Goal: Task Accomplishment & Management: Complete application form

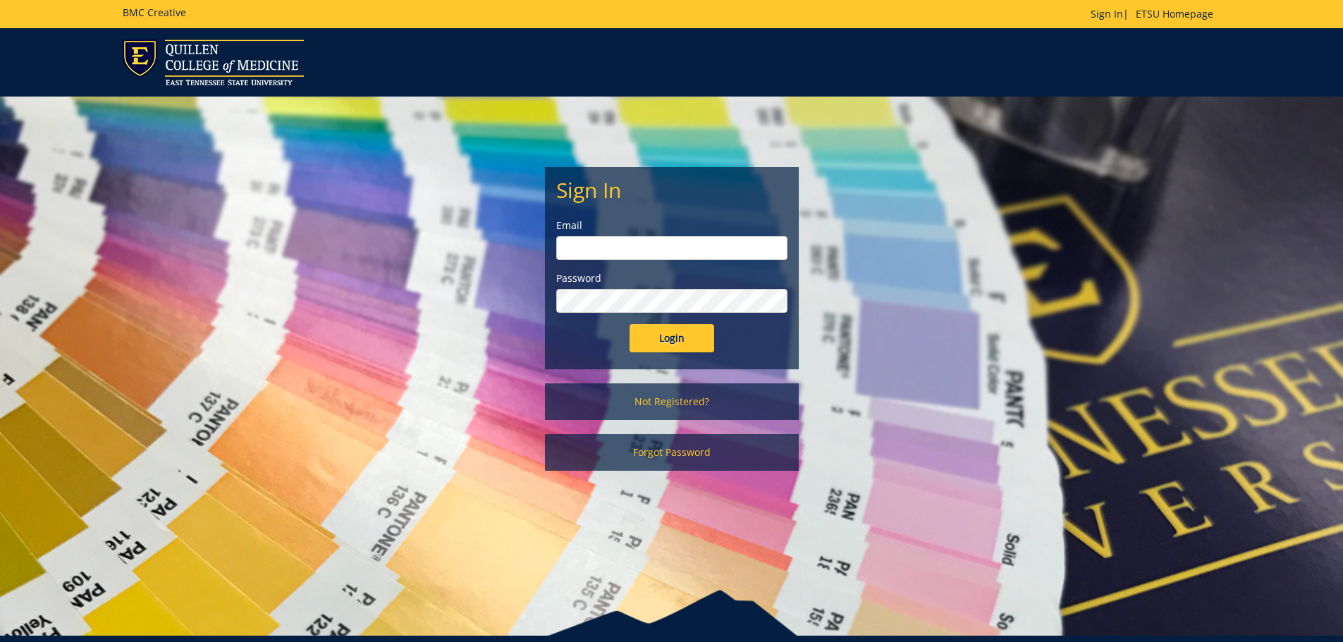
click at [641, 246] on input "email" at bounding box center [671, 248] width 231 height 24
click at [629, 324] on input "Login" at bounding box center [671, 338] width 85 height 28
type input "[PERSON_NAME][EMAIL_ADDRESS][DOMAIN_NAME]"
drag, startPoint x: 696, startPoint y: 345, endPoint x: 686, endPoint y: 338, distance: 12.7
click at [696, 345] on input "Login" at bounding box center [671, 338] width 85 height 28
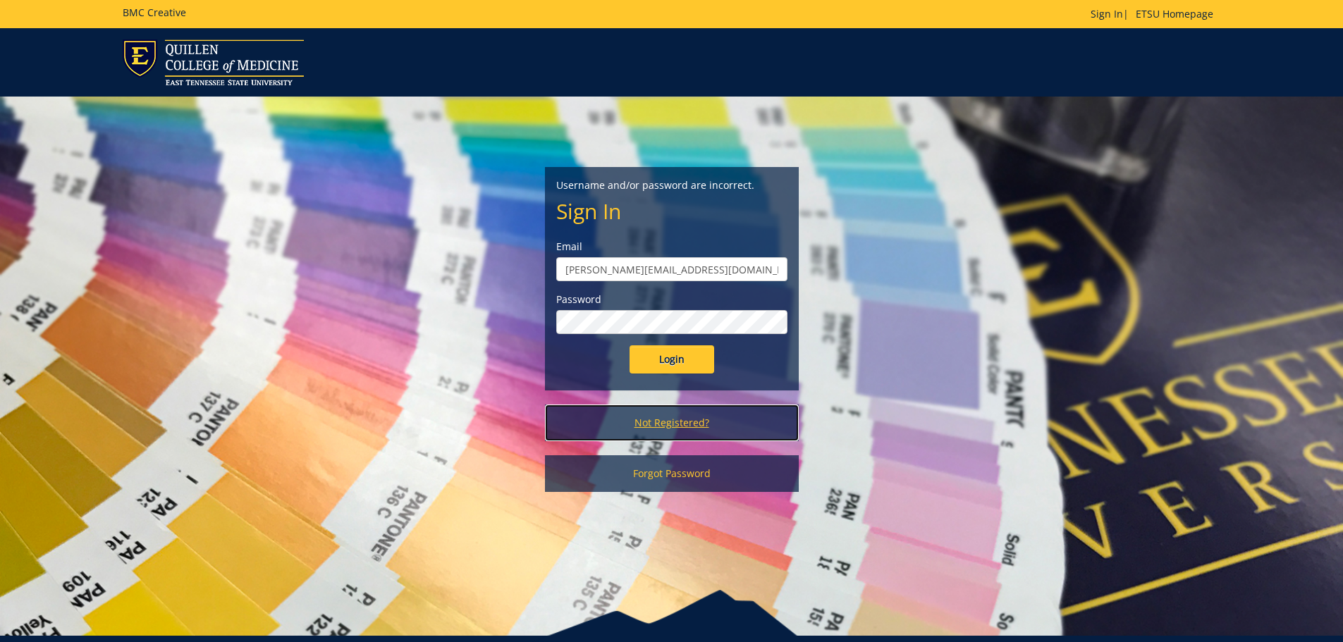
click at [681, 418] on link "Not Registered?" at bounding box center [672, 423] width 254 height 37
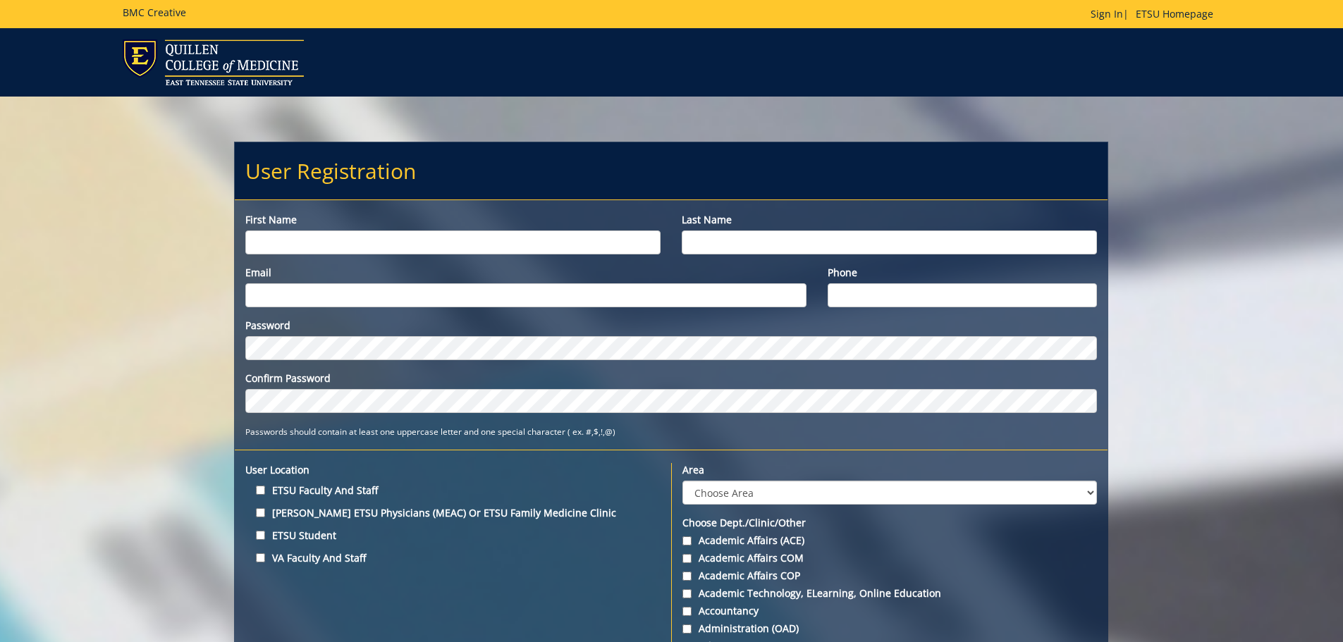
click at [409, 241] on input "First name" at bounding box center [452, 242] width 415 height 24
type input "Rachel"
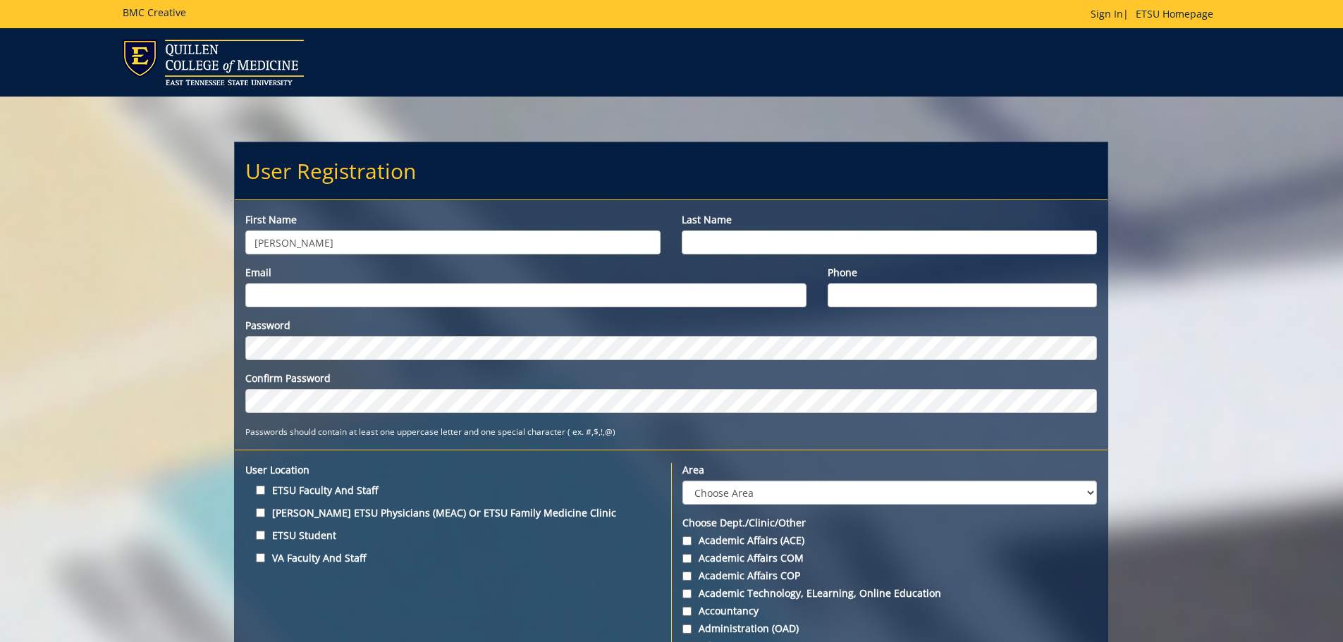
click at [715, 241] on input "Last name" at bounding box center [888, 242] width 415 height 24
type input "Colwell"
click at [683, 292] on input "Email" at bounding box center [525, 295] width 560 height 24
type input "[PERSON_NAME][EMAIL_ADDRESS][DOMAIN_NAME]"
click at [865, 286] on input "Phone" at bounding box center [962, 295] width 270 height 24
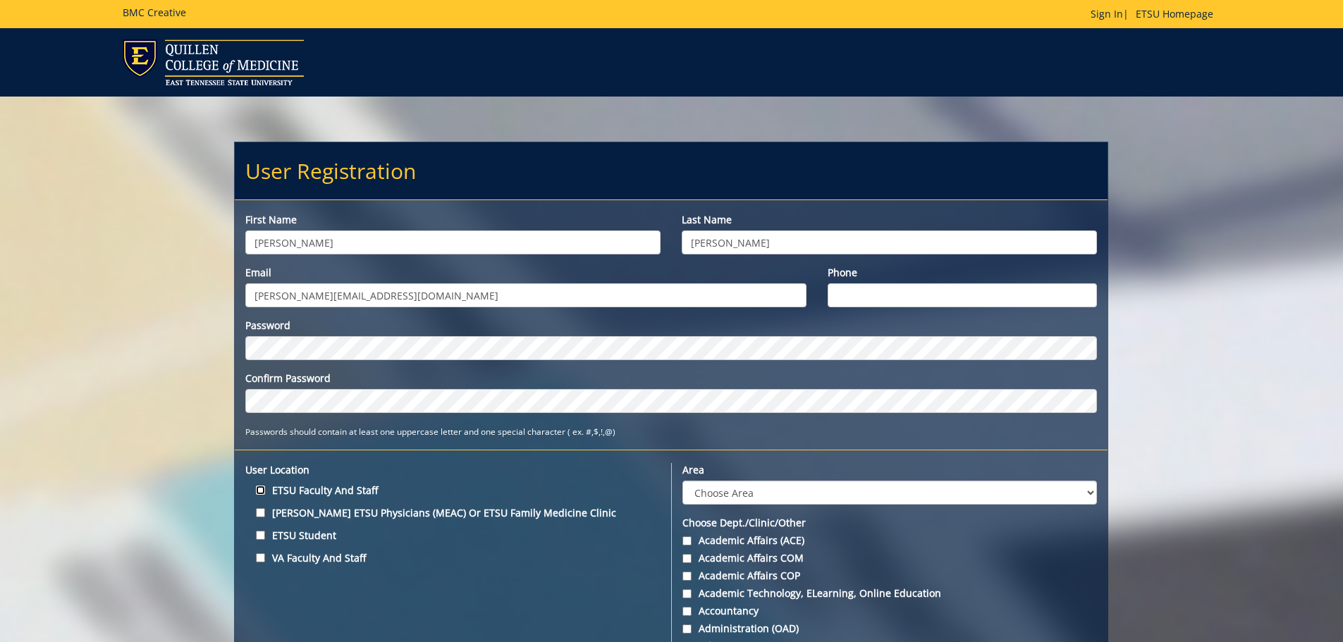
click at [264, 491] on input "ETSU Faculty and Staff" at bounding box center [260, 490] width 9 height 9
checkbox input "true"
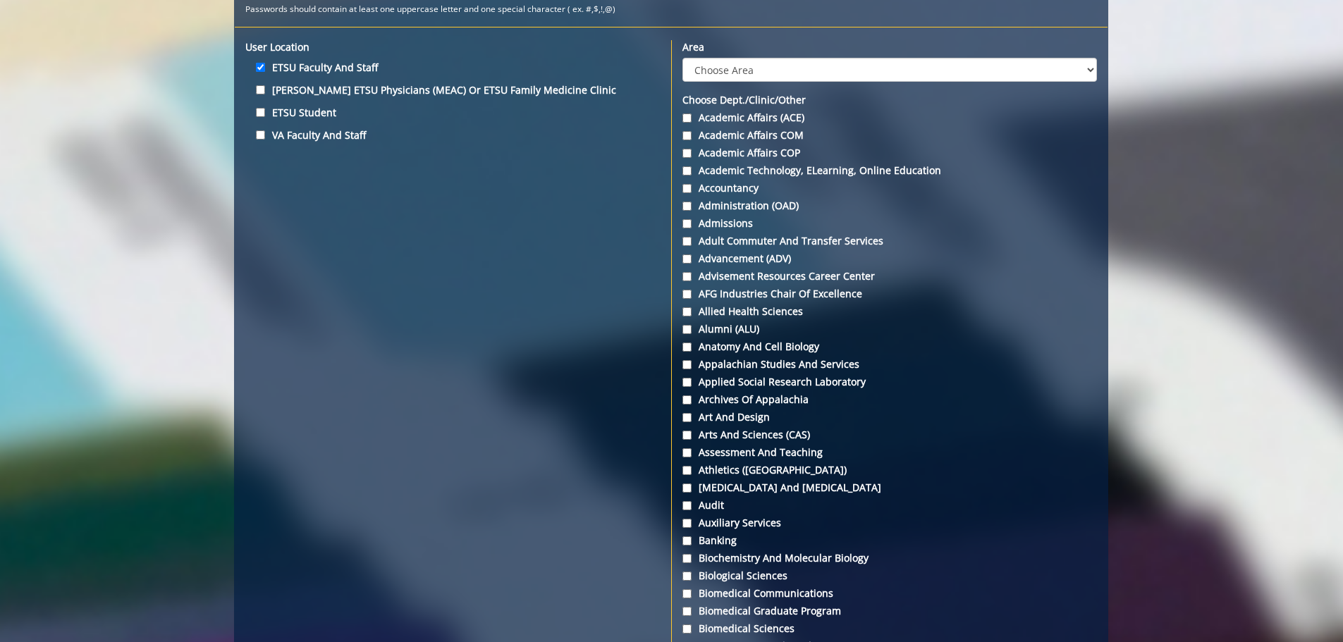
scroll to position [775, 0]
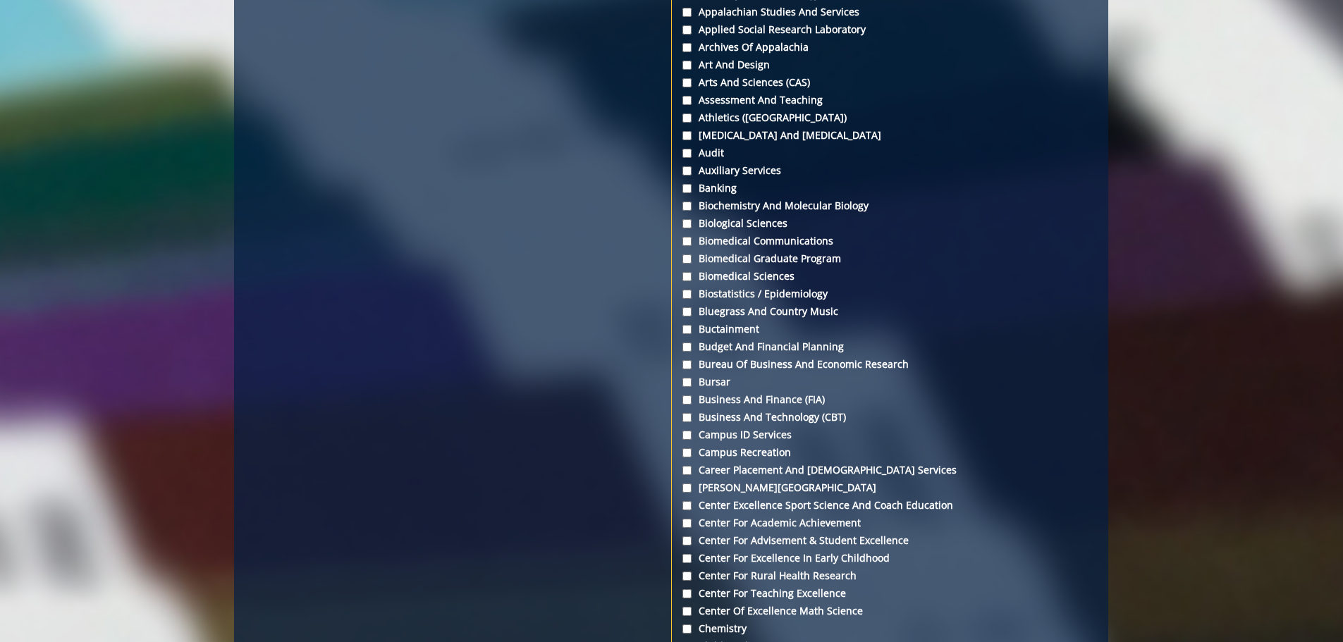
drag, startPoint x: 814, startPoint y: 402, endPoint x: 1031, endPoint y: 493, distance: 235.3
click at [1032, 493] on label "Carter Railroad Museum" at bounding box center [889, 488] width 414 height 14
click at [691, 493] on input "Carter Railroad Museum" at bounding box center [686, 487] width 9 height 9
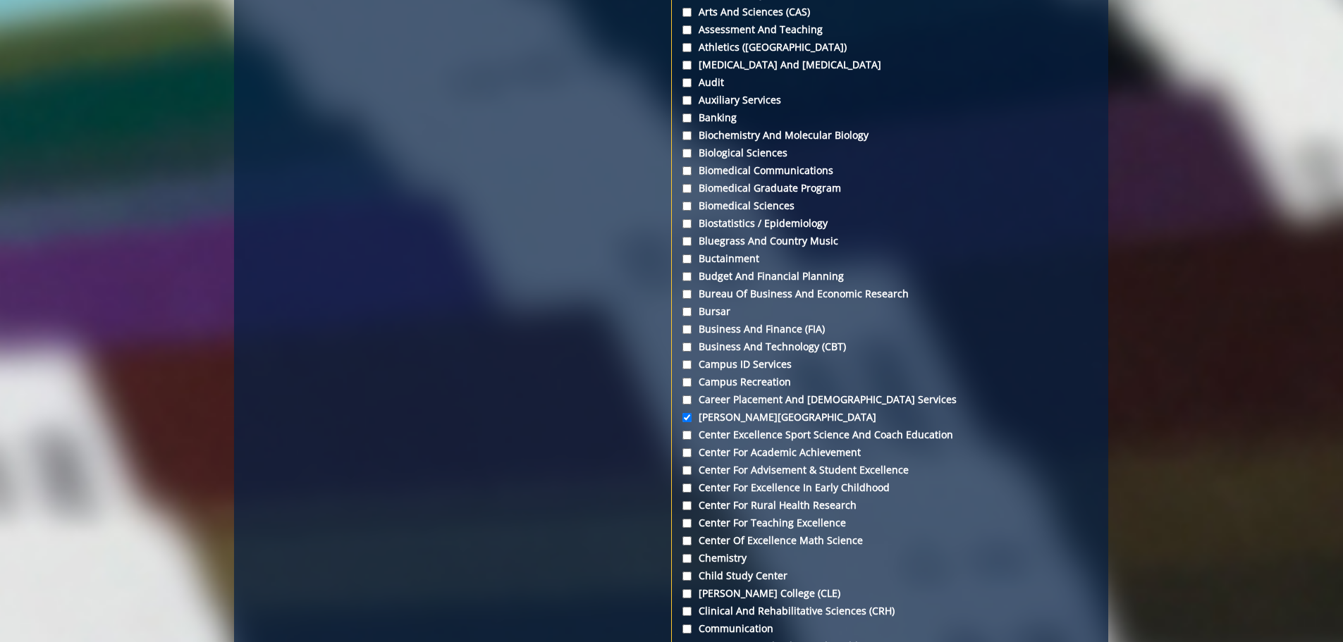
click at [684, 416] on input "Carter Railroad Museum" at bounding box center [686, 417] width 9 height 9
checkbox input "false"
click at [682, 556] on input "Chemistry" at bounding box center [686, 558] width 9 height 9
checkbox input "true"
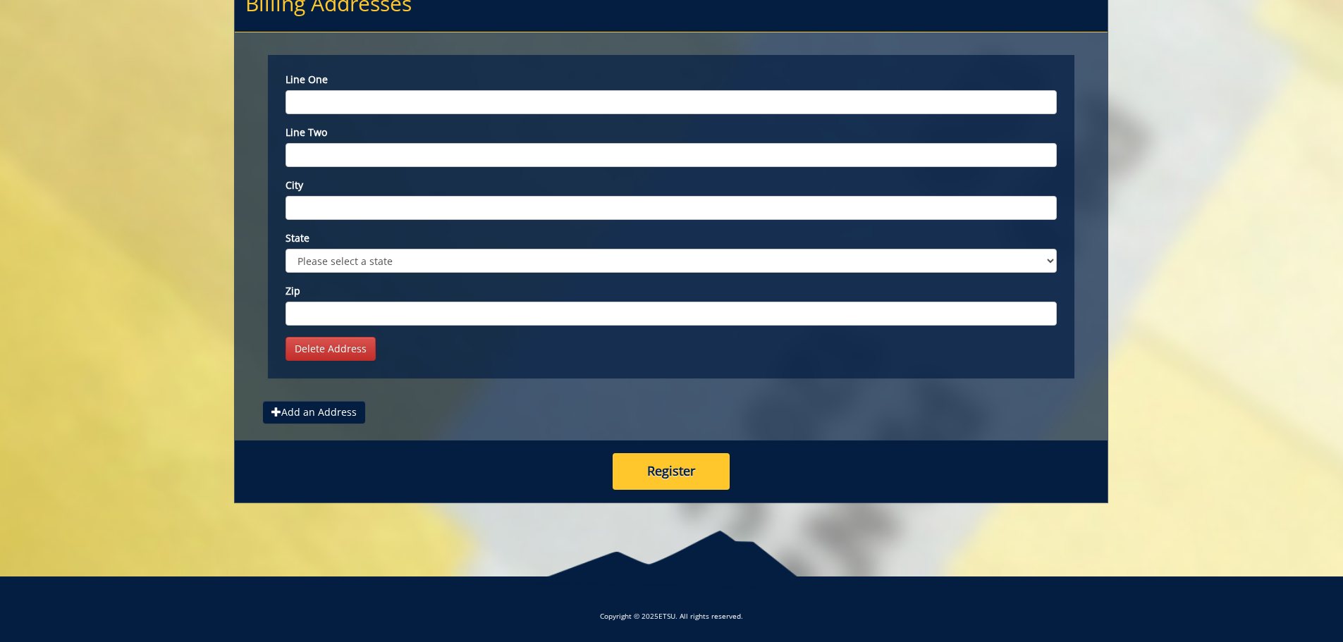
scroll to position [5416, 0]
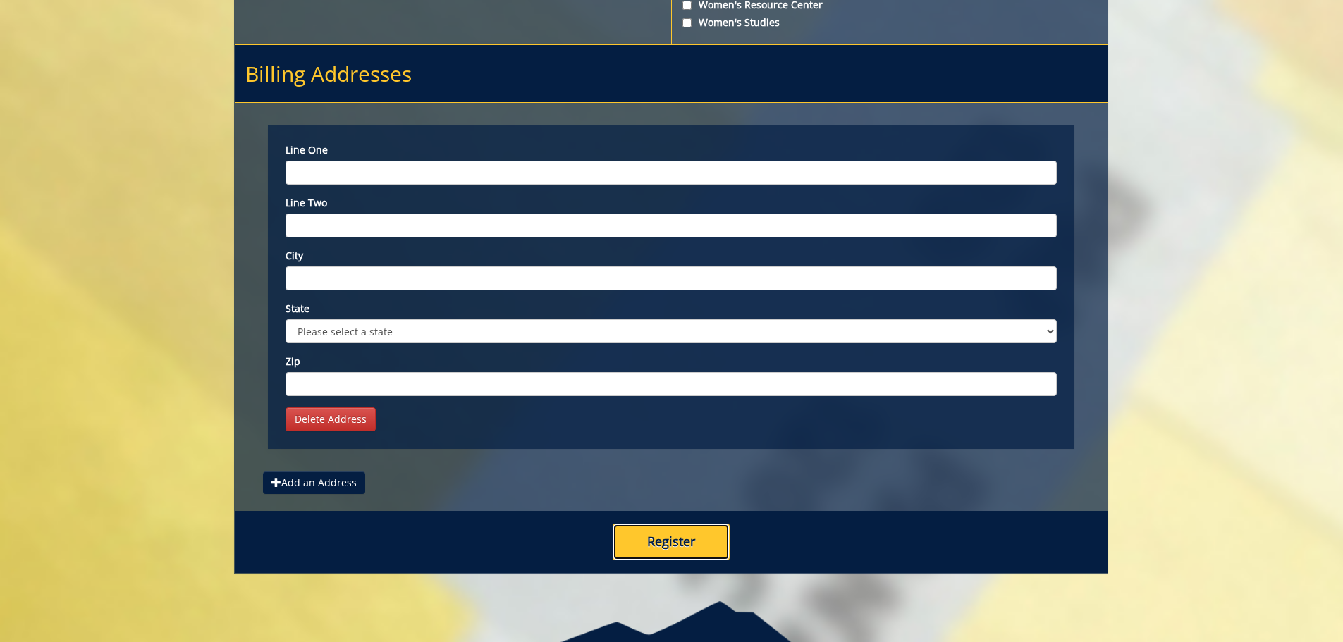
click at [654, 544] on button "Register" at bounding box center [670, 542] width 117 height 37
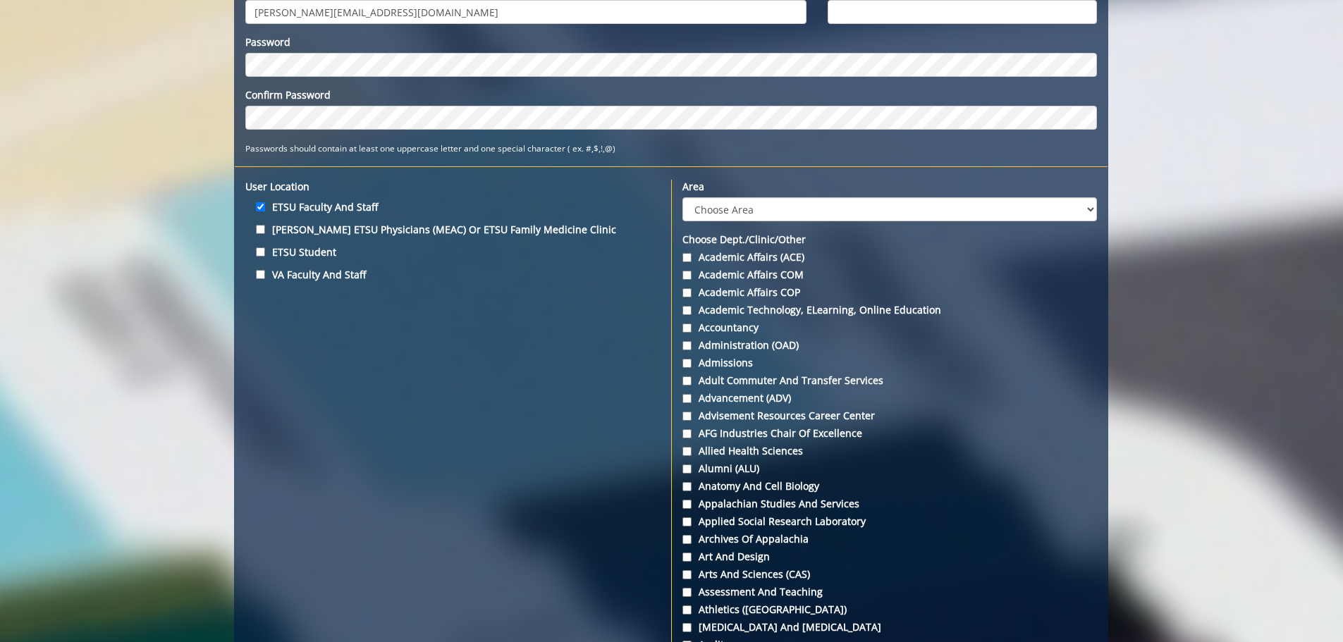
scroll to position [0, 0]
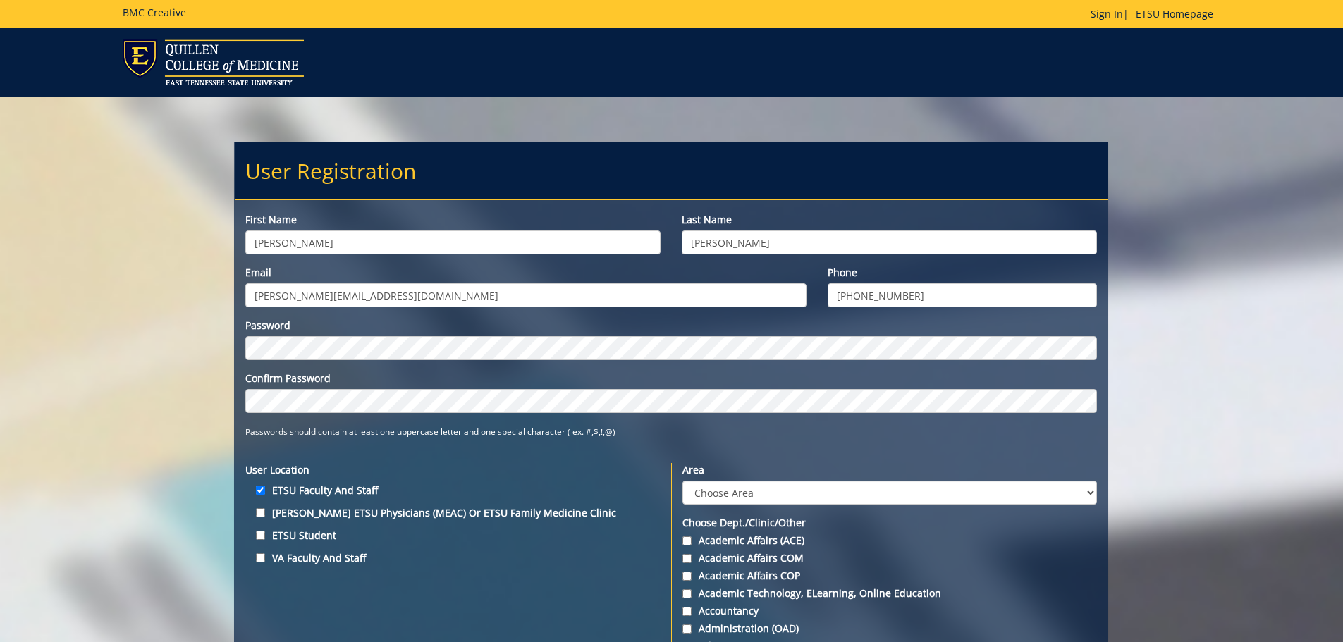
type input "423-439-4229"
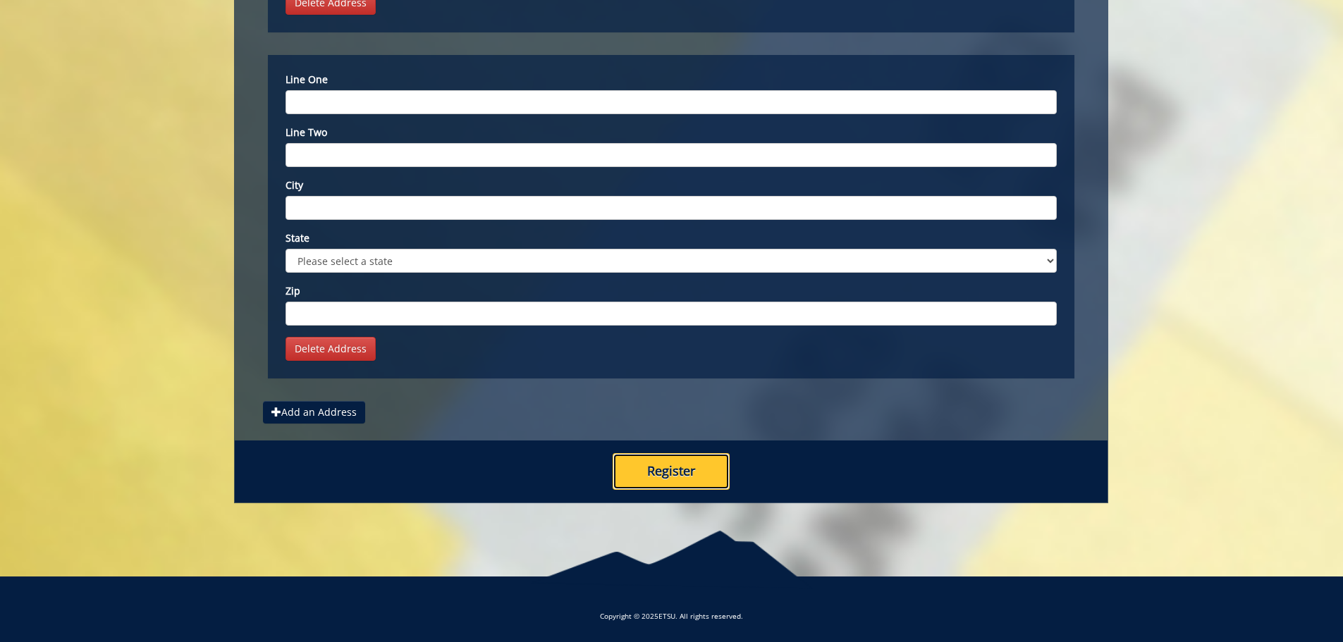
click at [691, 467] on button "Register" at bounding box center [670, 471] width 117 height 37
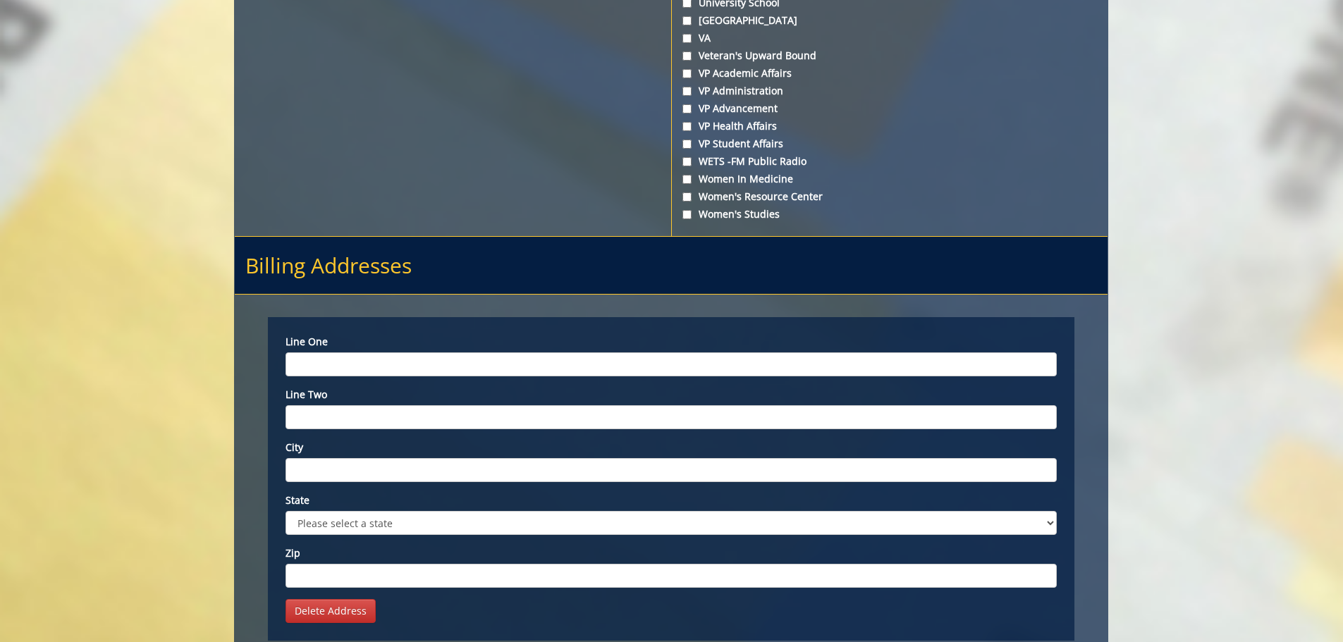
scroll to position [4801, 0]
